Goal: Communication & Community: Answer question/provide support

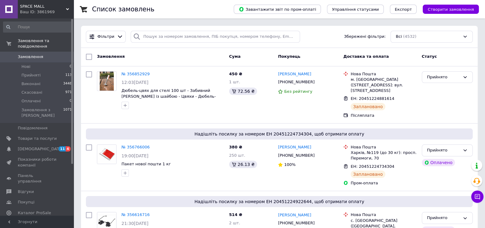
click at [63, 8] on span "SPACE MALL" at bounding box center [43, 7] width 46 height 6
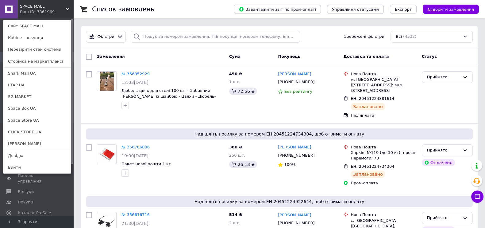
click at [31, 107] on link "Space Box UA" at bounding box center [37, 109] width 68 height 12
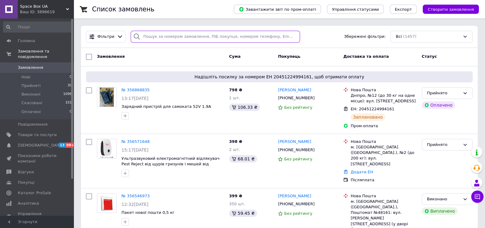
click at [181, 39] on input "search" at bounding box center [215, 37] width 169 height 12
paste input "356571648"
type input "356571648"
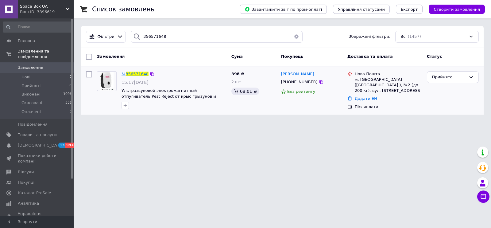
click at [134, 73] on span "356571648" at bounding box center [137, 74] width 23 height 5
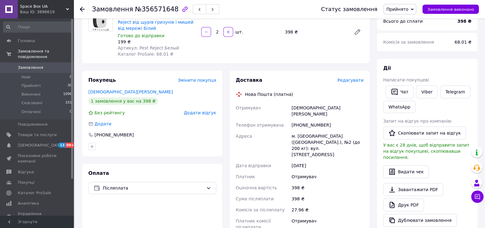
scroll to position [76, 0]
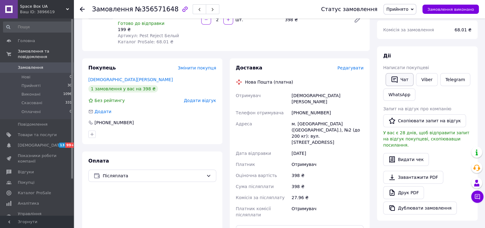
click at [406, 79] on button "Чат" at bounding box center [400, 79] width 28 height 13
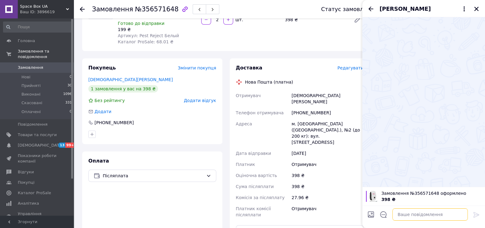
click at [432, 216] on textarea at bounding box center [431, 214] width 76 height 12
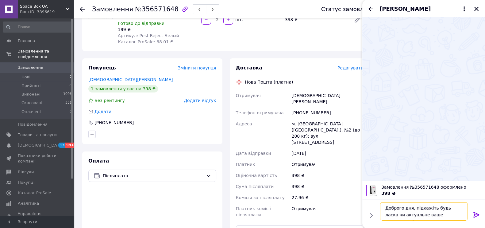
click at [454, 207] on textarea "Доброго дня, підкажіть будь ласка чи актуальне ваше замовлення?" at bounding box center [424, 211] width 88 height 18
type textarea "Доброго дня, підкажіть будь ласка, чи актуальне ваше замовлення?"
click at [476, 214] on icon at bounding box center [477, 215] width 6 height 6
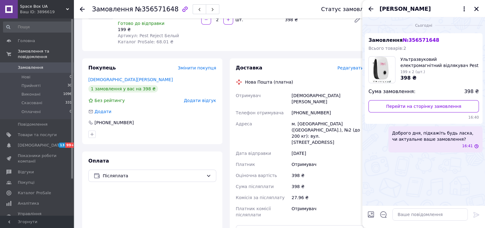
scroll to position [0, 0]
click at [369, 8] on icon "Назад" at bounding box center [371, 8] width 5 height 5
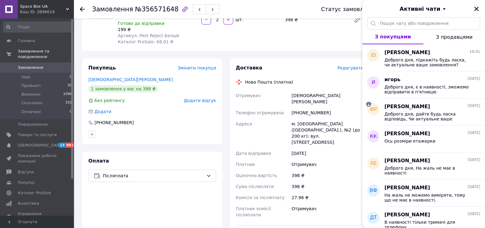
click at [480, 10] on button "Закрити" at bounding box center [476, 8] width 7 height 7
